Goal: Transaction & Acquisition: Purchase product/service

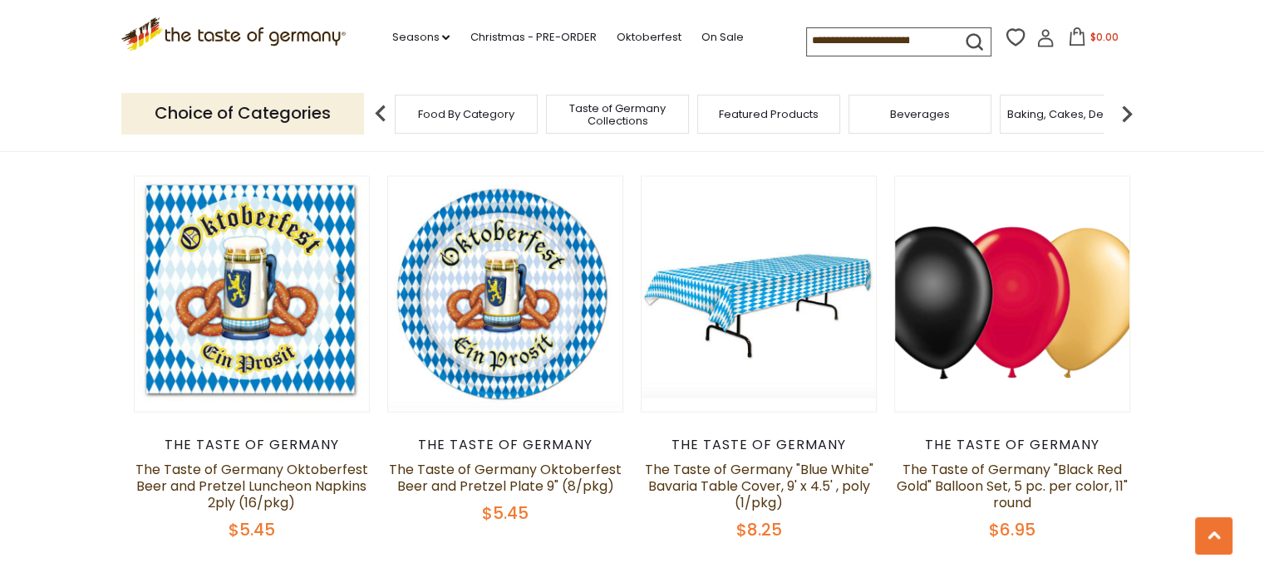
scroll to position [3465, 0]
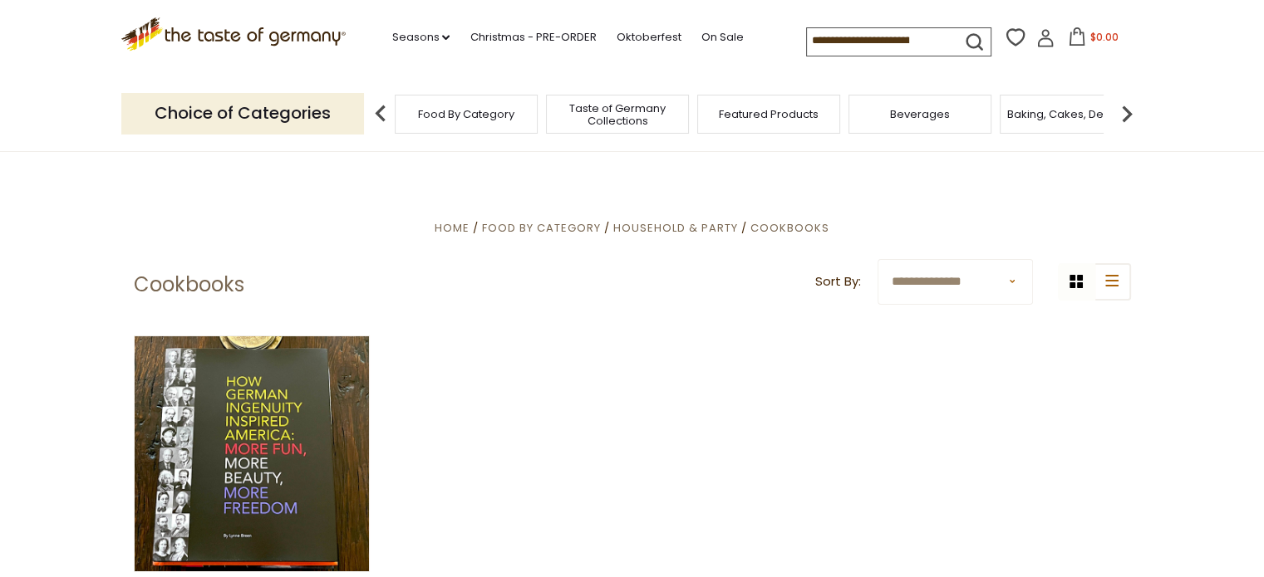
scroll to position [268, 0]
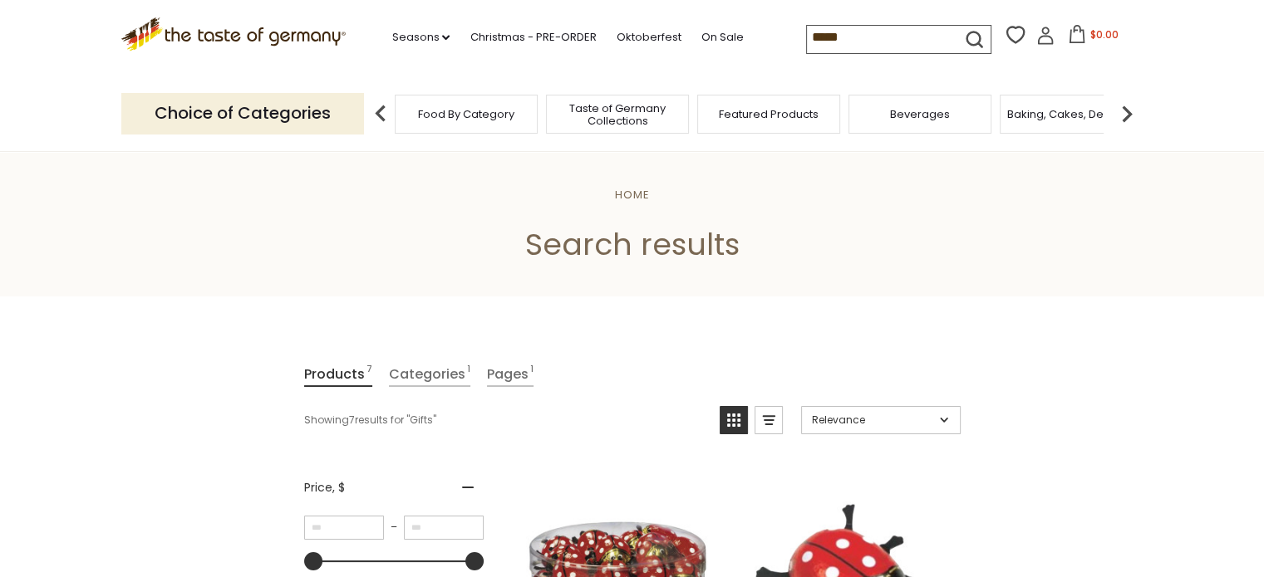
click at [906, 33] on input "*****" at bounding box center [877, 37] width 140 height 23
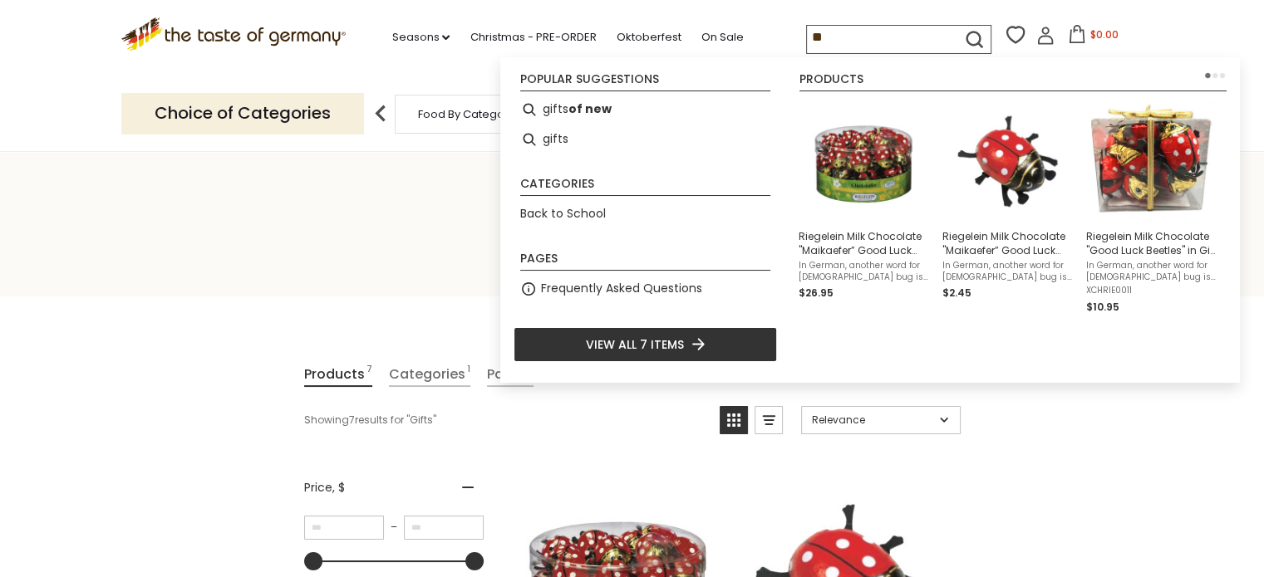
type input "*"
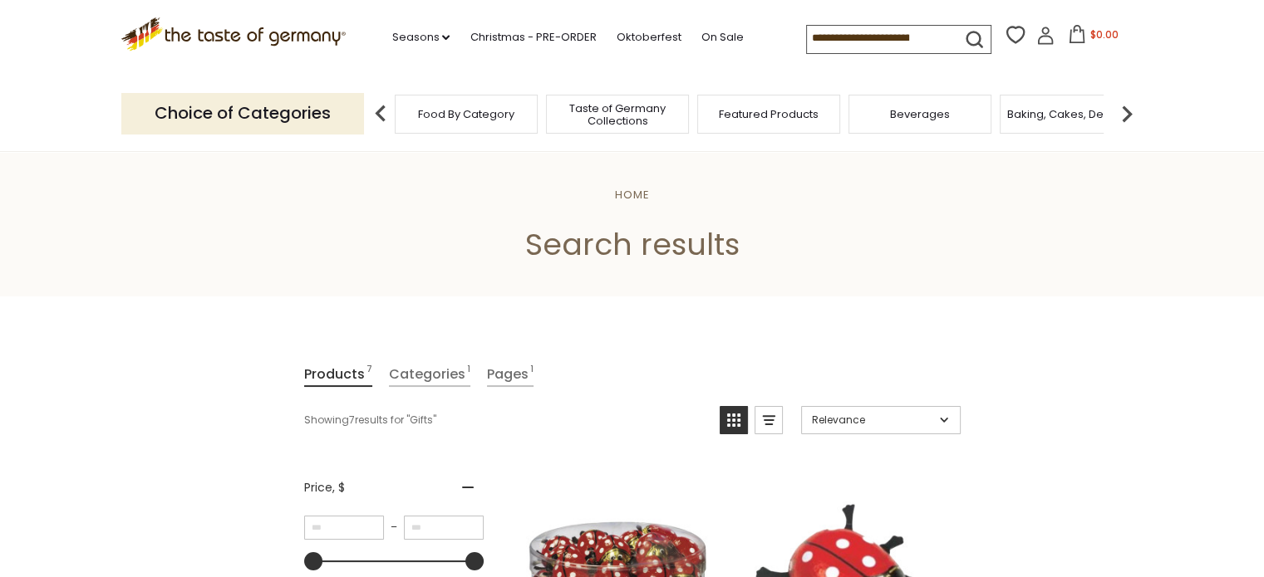
click at [934, 42] on input at bounding box center [877, 37] width 140 height 23
type input "*"
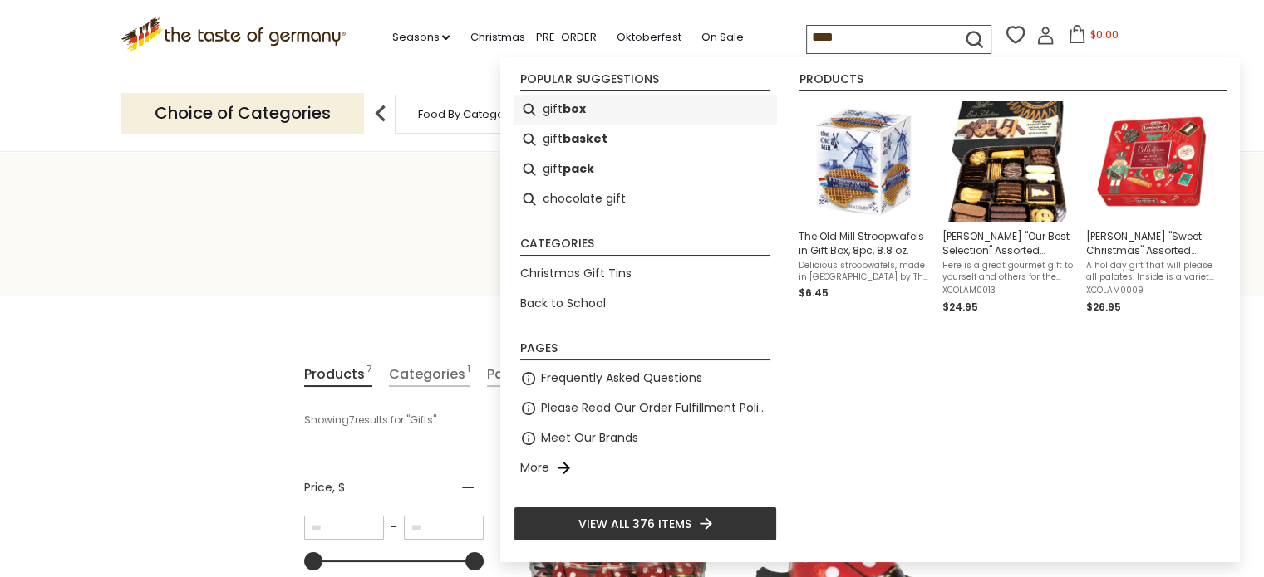
click at [679, 122] on li "gift box" at bounding box center [644, 110] width 263 height 30
type input "********"
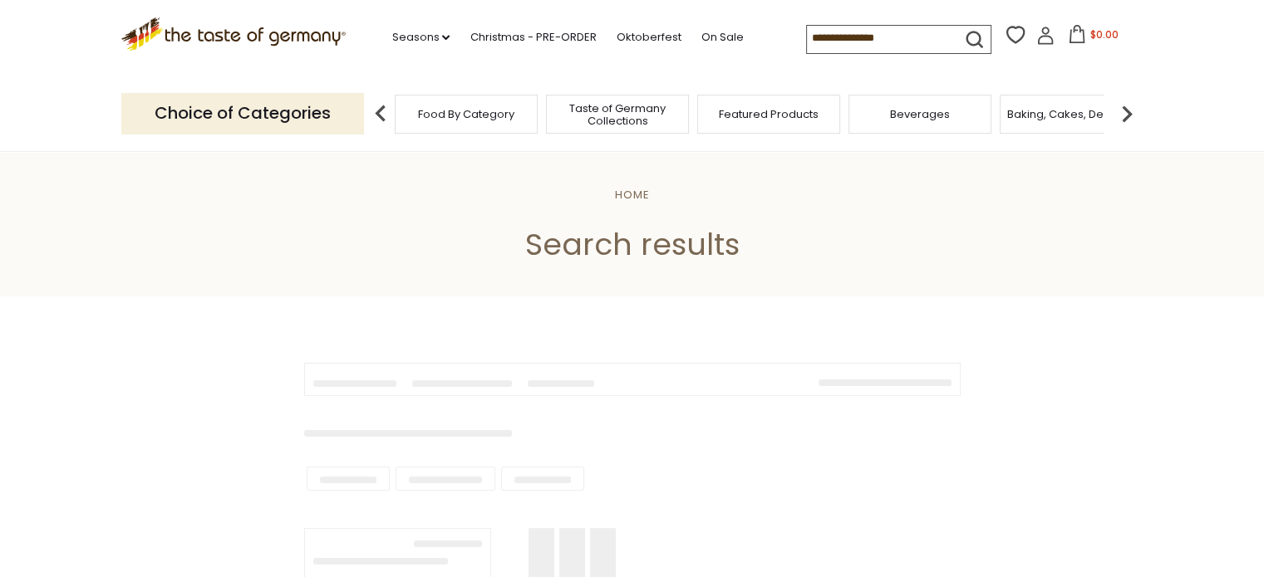
type input "********"
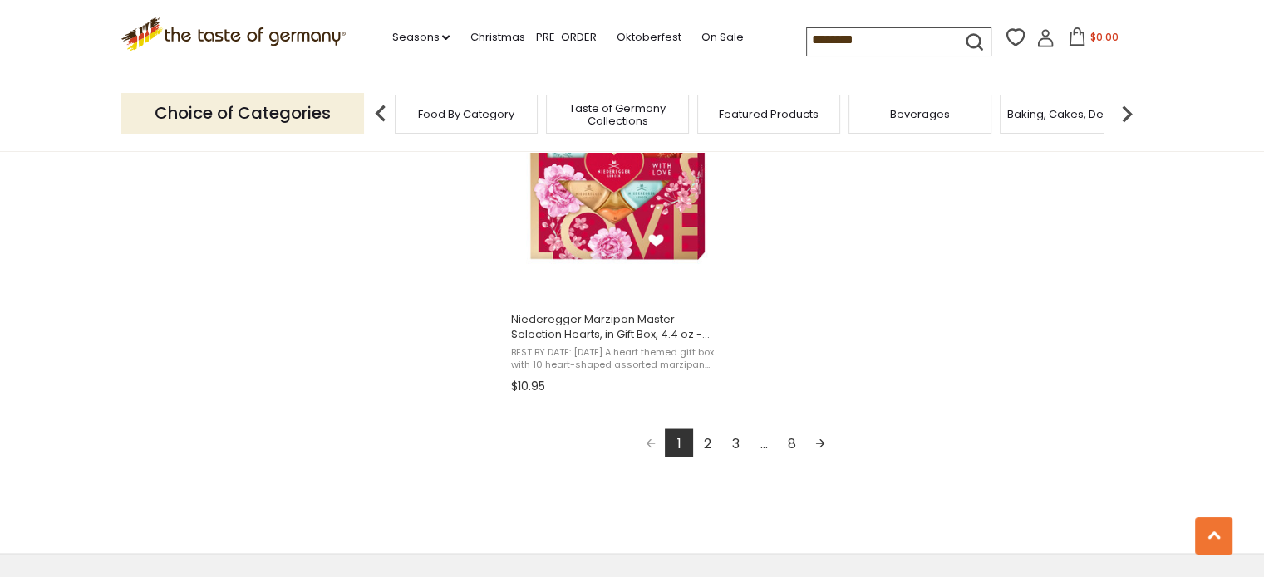
scroll to position [2953, 0]
click at [698, 440] on link "2" at bounding box center [707, 441] width 28 height 28
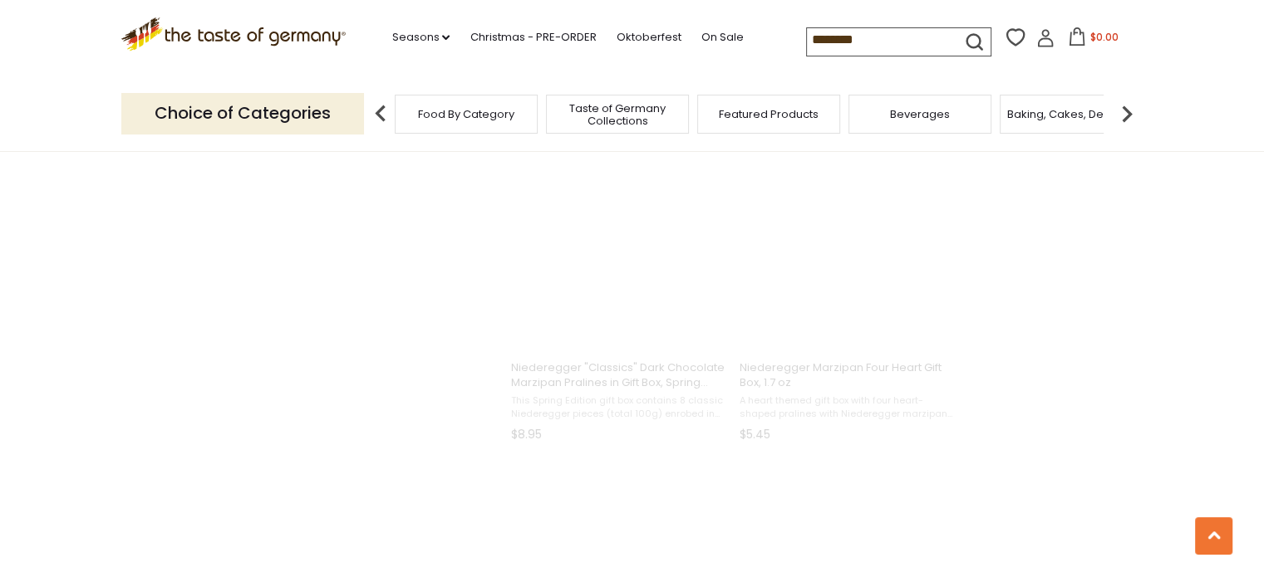
scroll to position [1418, 0]
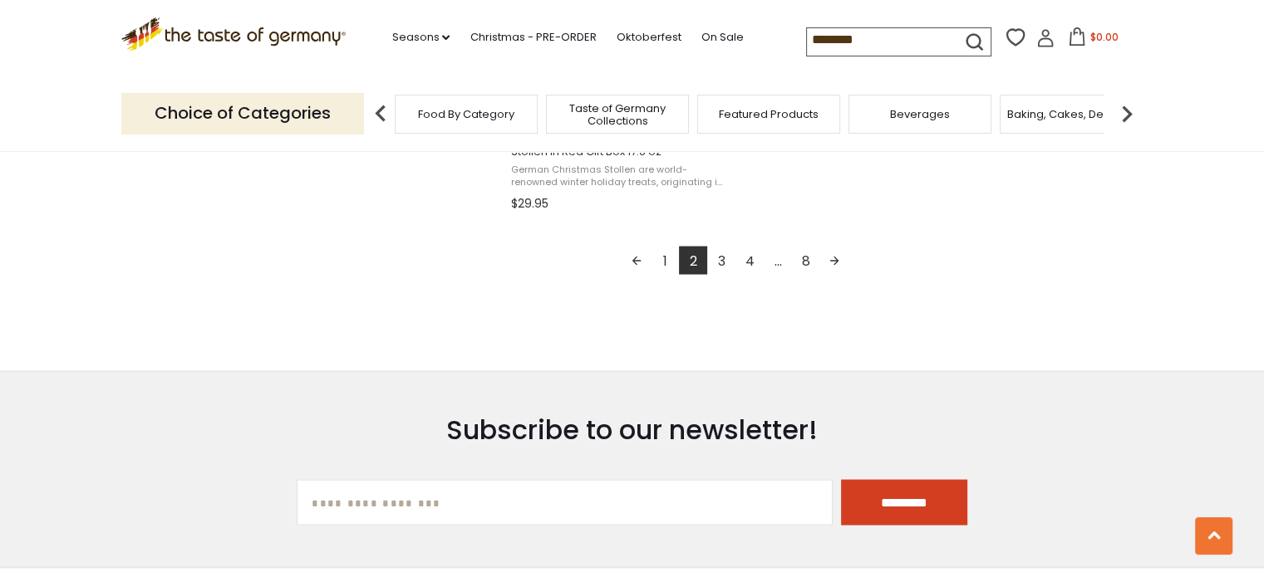
scroll to position [3137, 0]
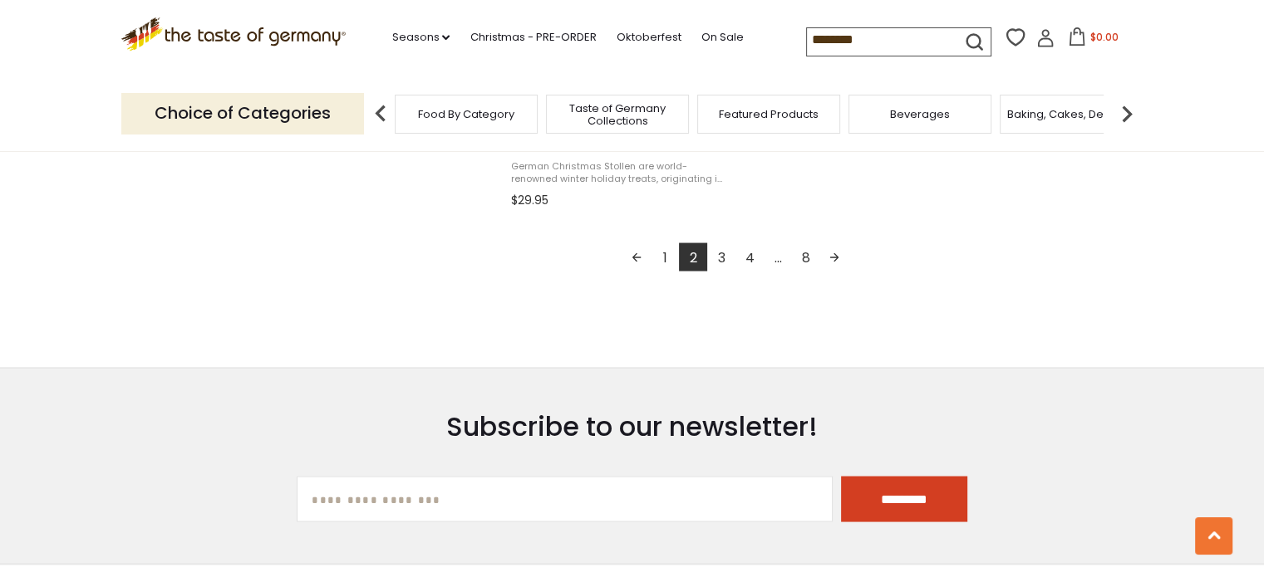
click at [718, 263] on link "3" at bounding box center [721, 257] width 28 height 28
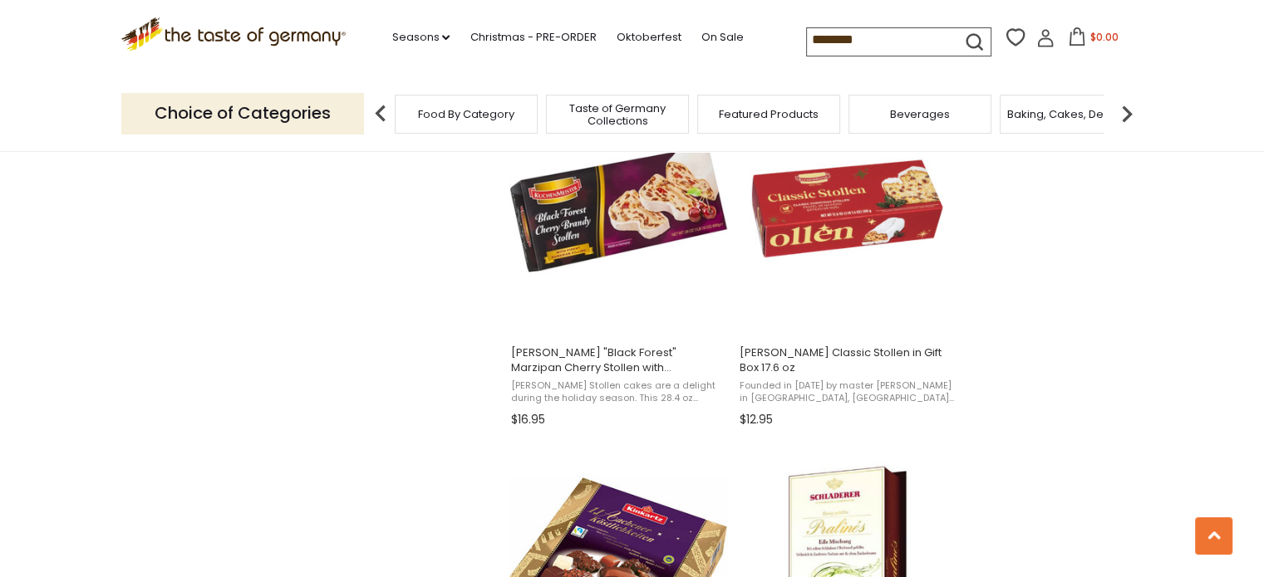
scroll to position [1847, 0]
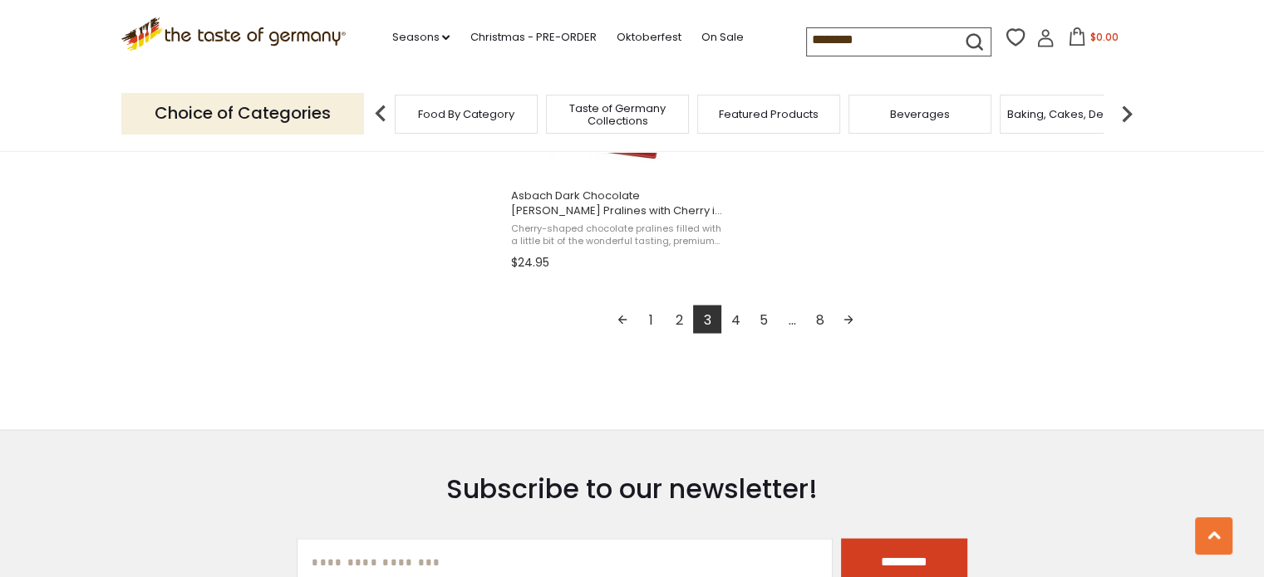
click at [732, 323] on link "4" at bounding box center [735, 319] width 28 height 28
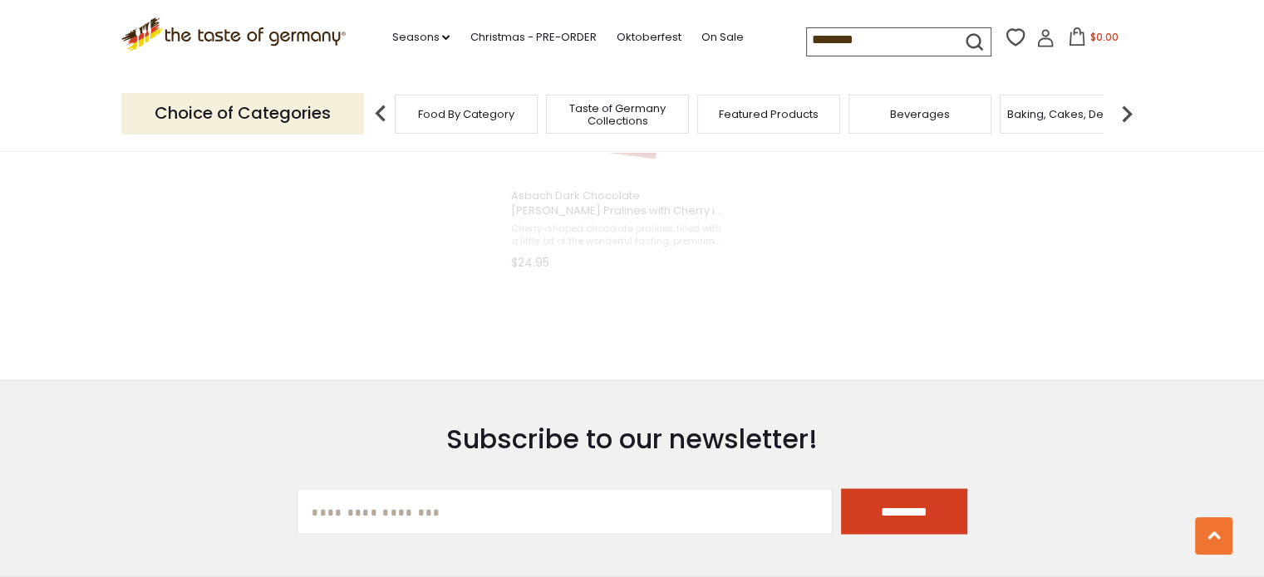
scroll to position [1297, 0]
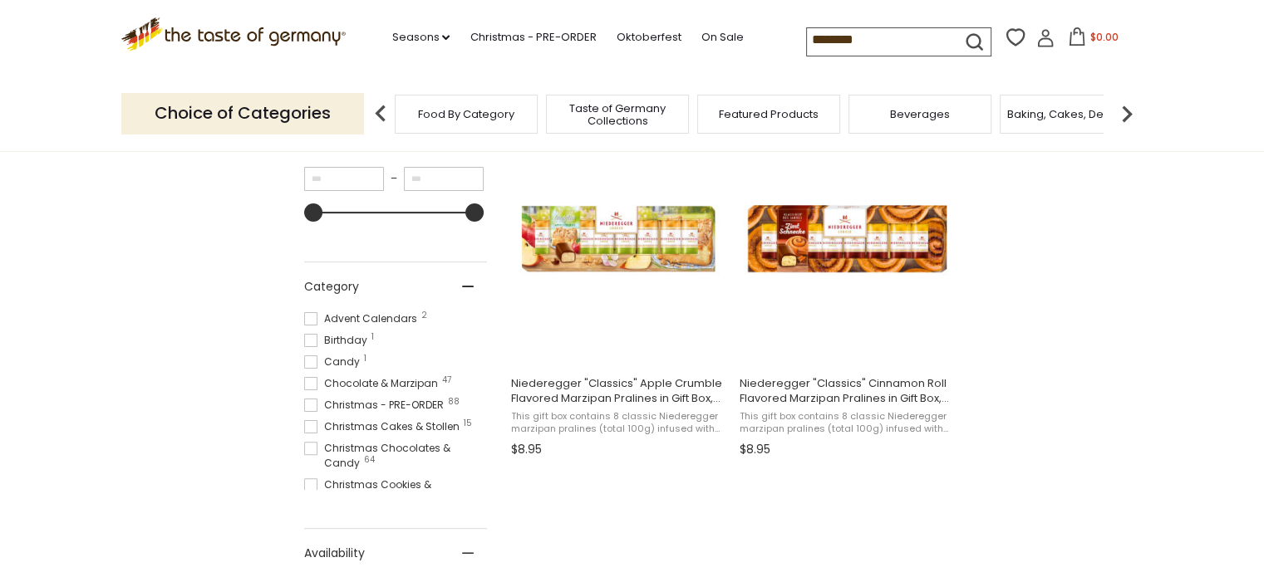
scroll to position [655, 0]
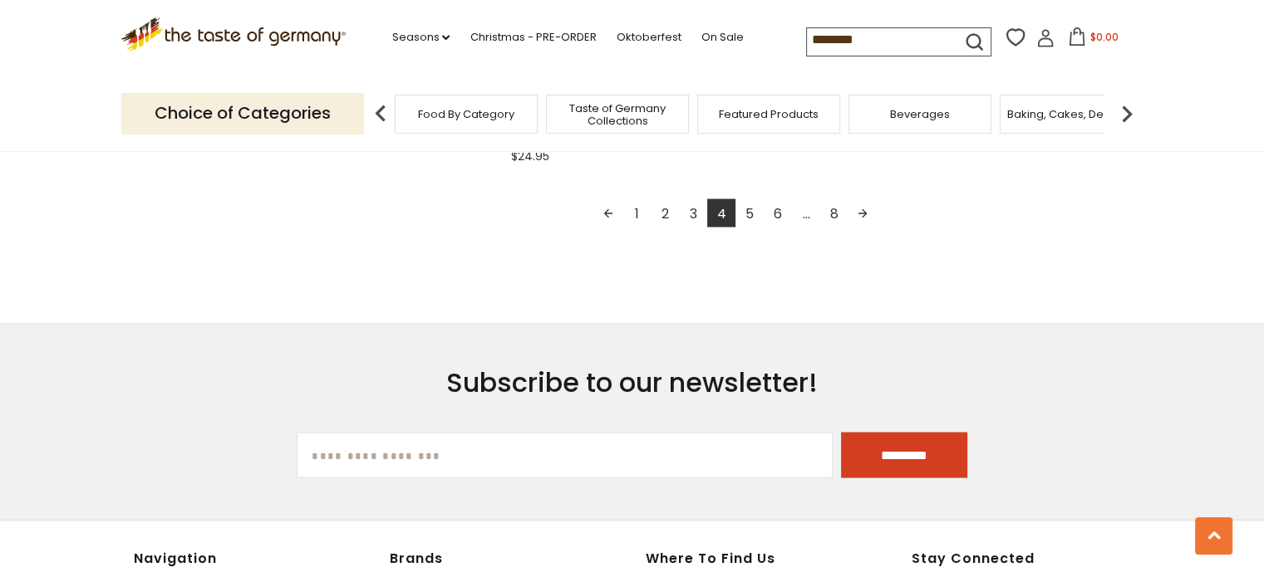
click at [754, 216] on link "5" at bounding box center [749, 213] width 28 height 28
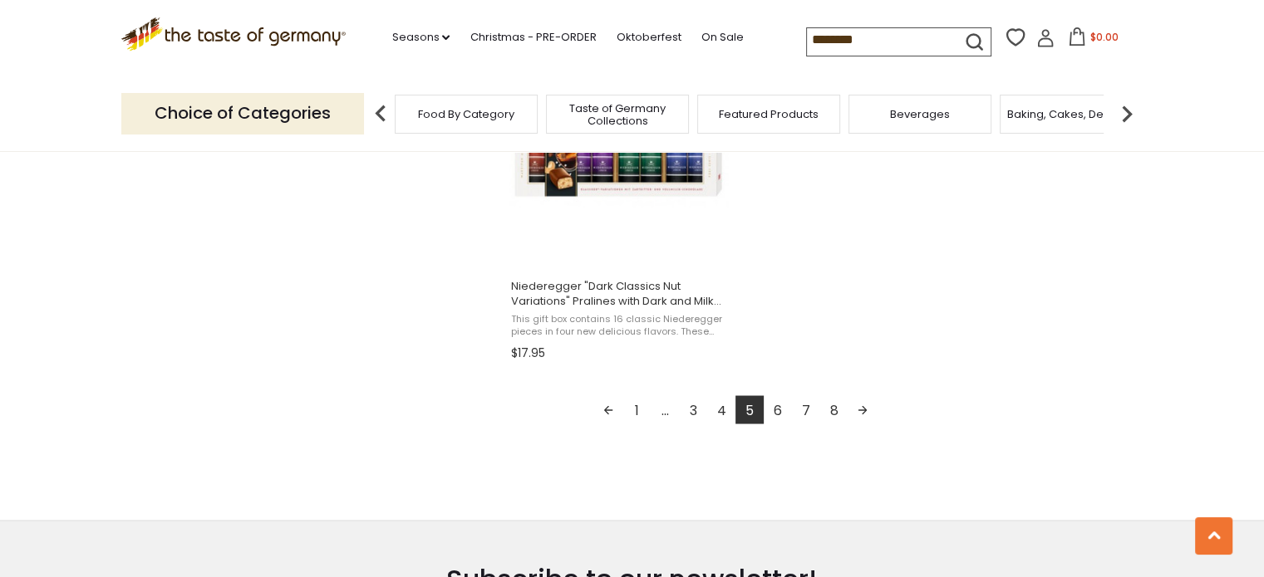
scroll to position [2988, 0]
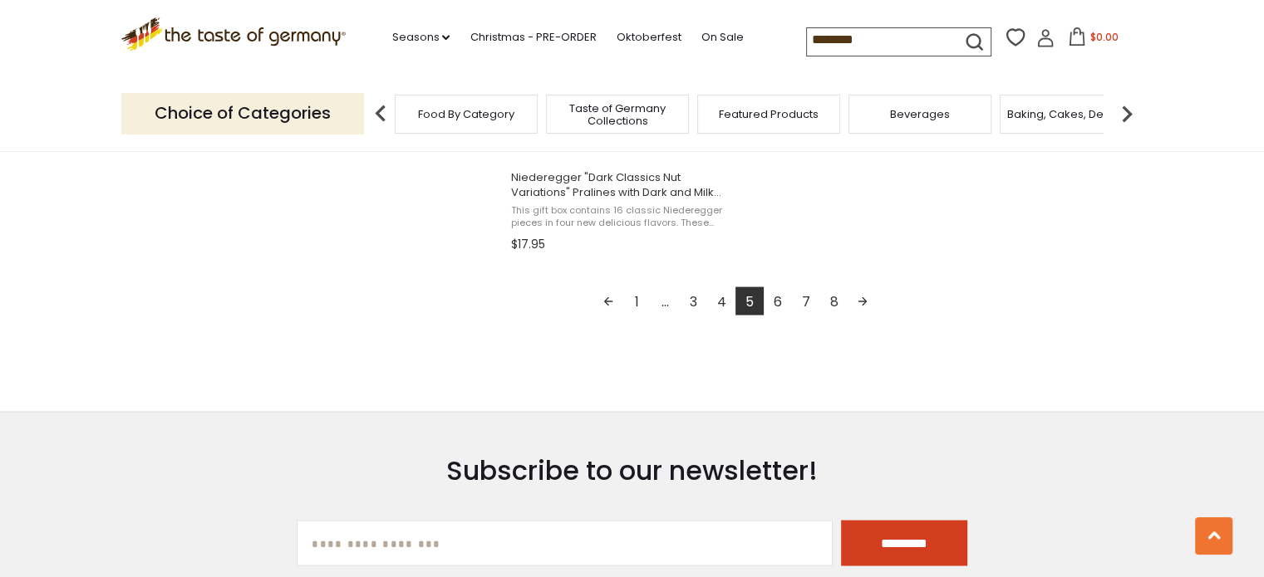
scroll to position [3102, 0]
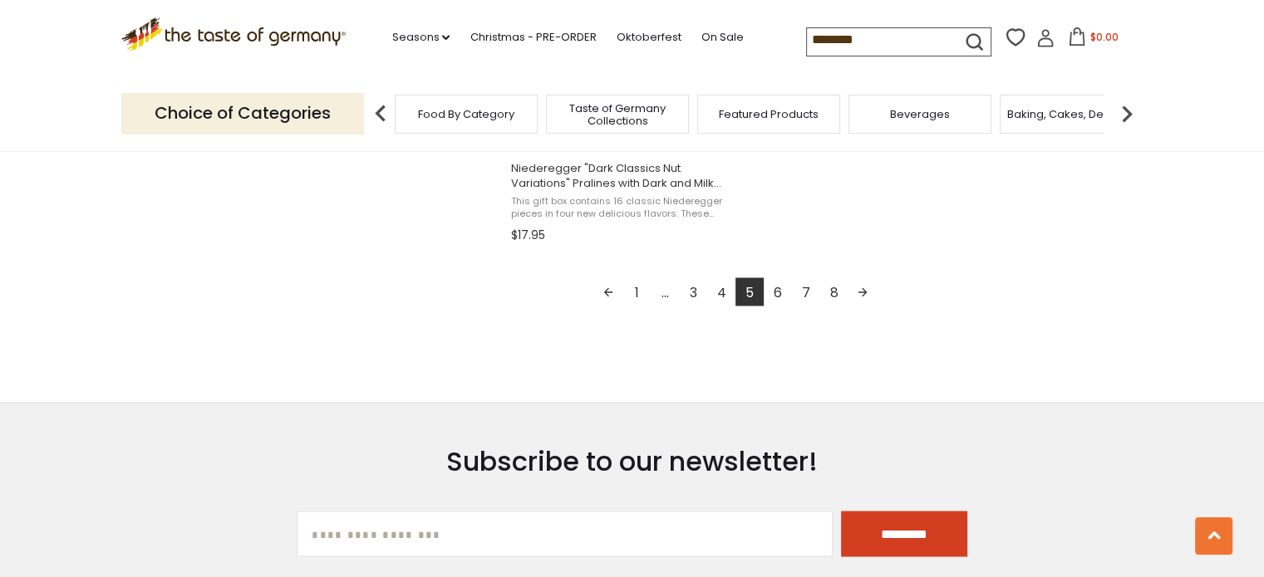
click at [833, 293] on link "8" at bounding box center [834, 291] width 28 height 28
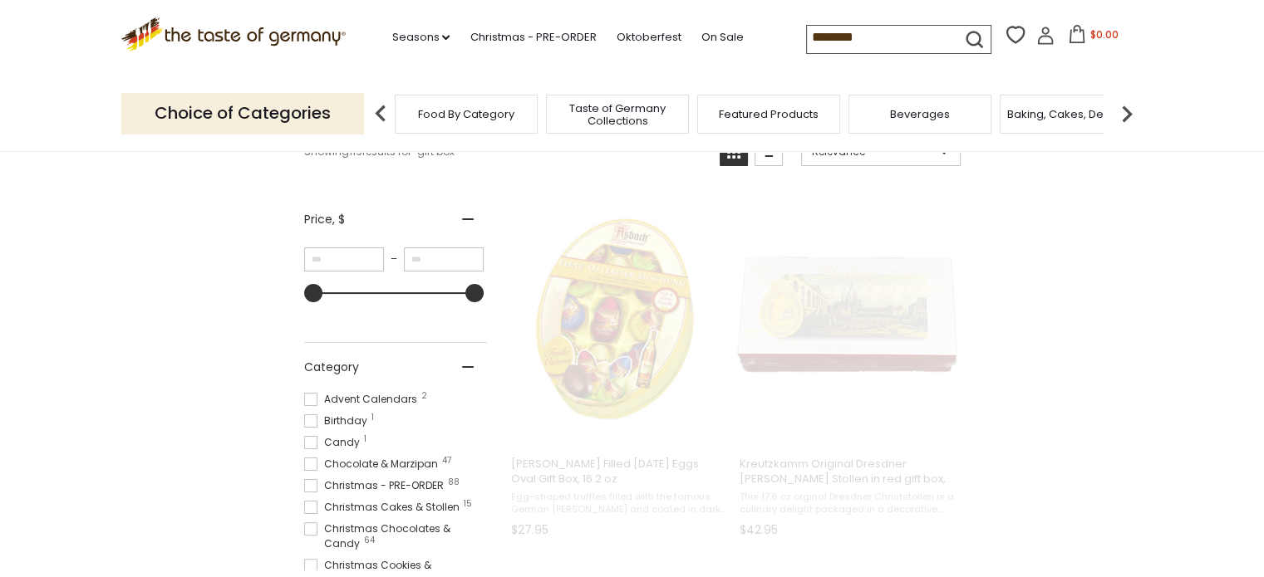
scroll to position [0, 0]
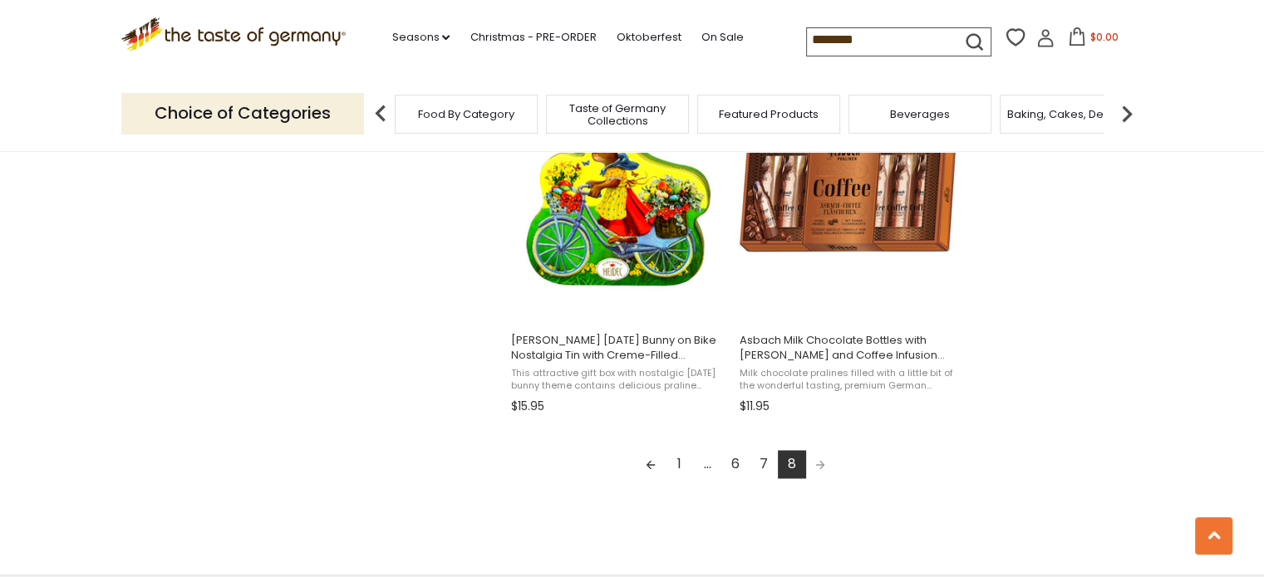
scroll to position [2544, 0]
